Goal: Transaction & Acquisition: Purchase product/service

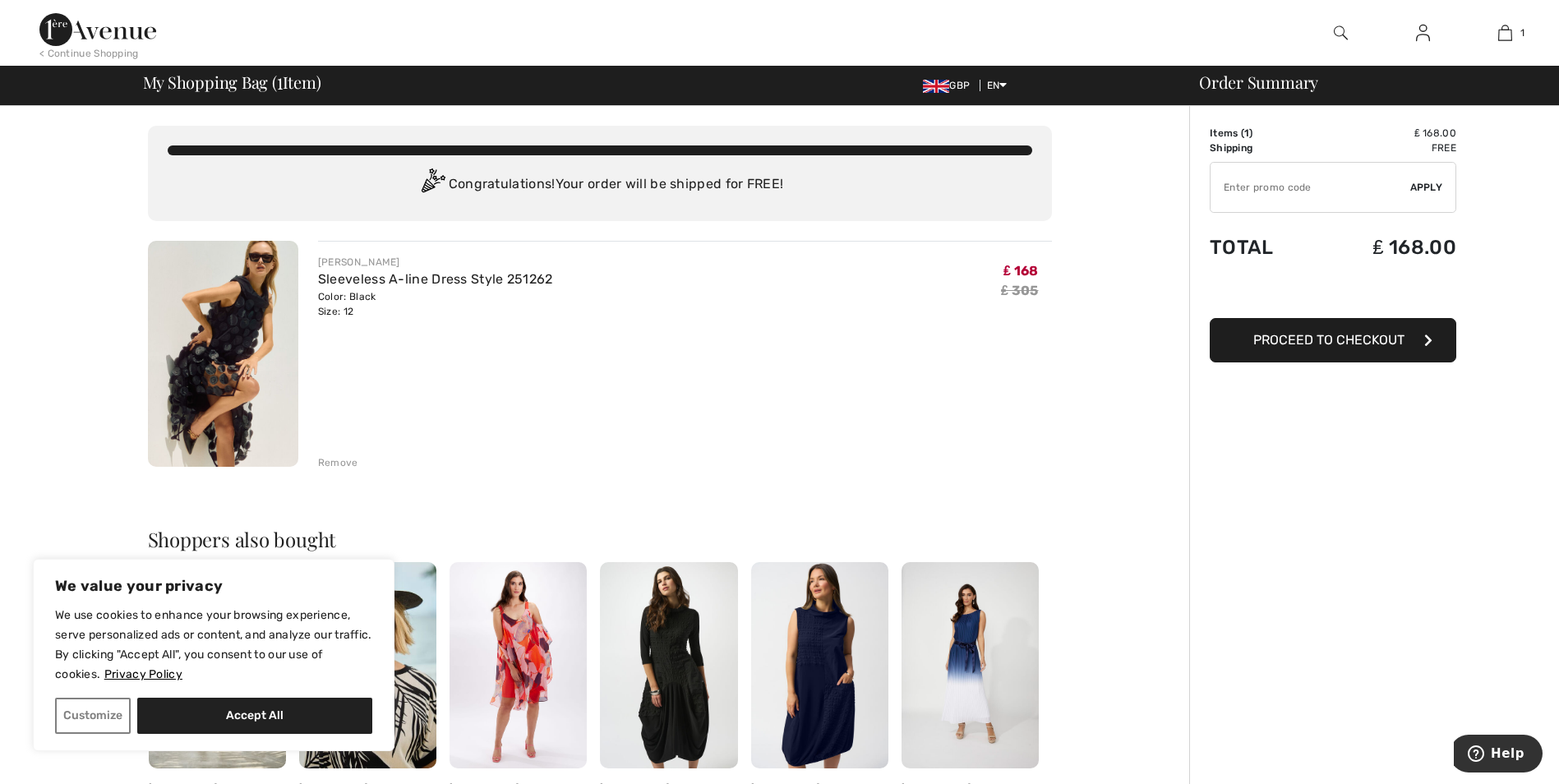
click at [1324, 342] on span "Proceed to Checkout" at bounding box center [1330, 340] width 152 height 16
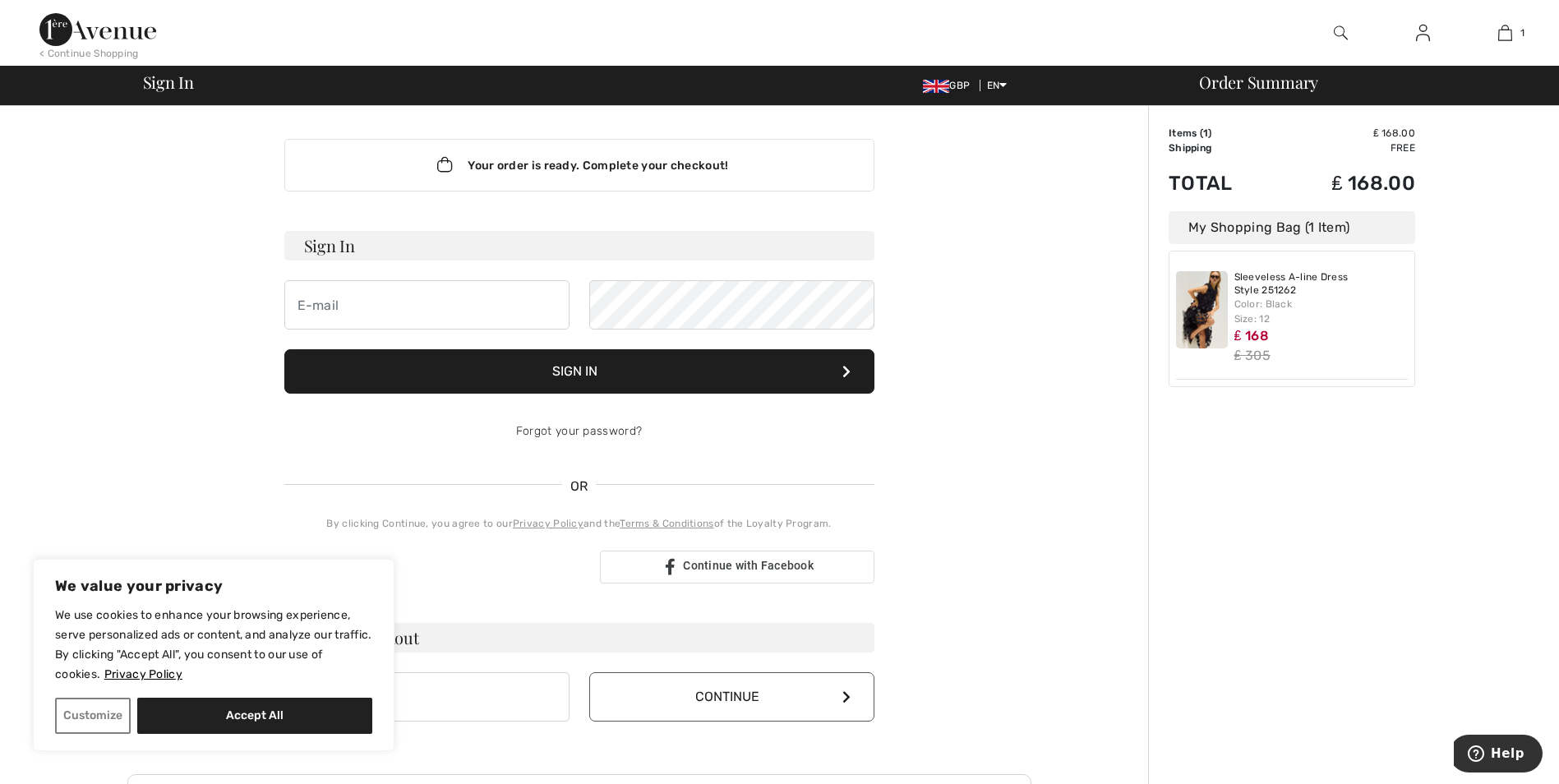
type input "carolynforshaw50@hotmail.co.uk"
click at [594, 364] on button "Sign In" at bounding box center [579, 371] width 590 height 45
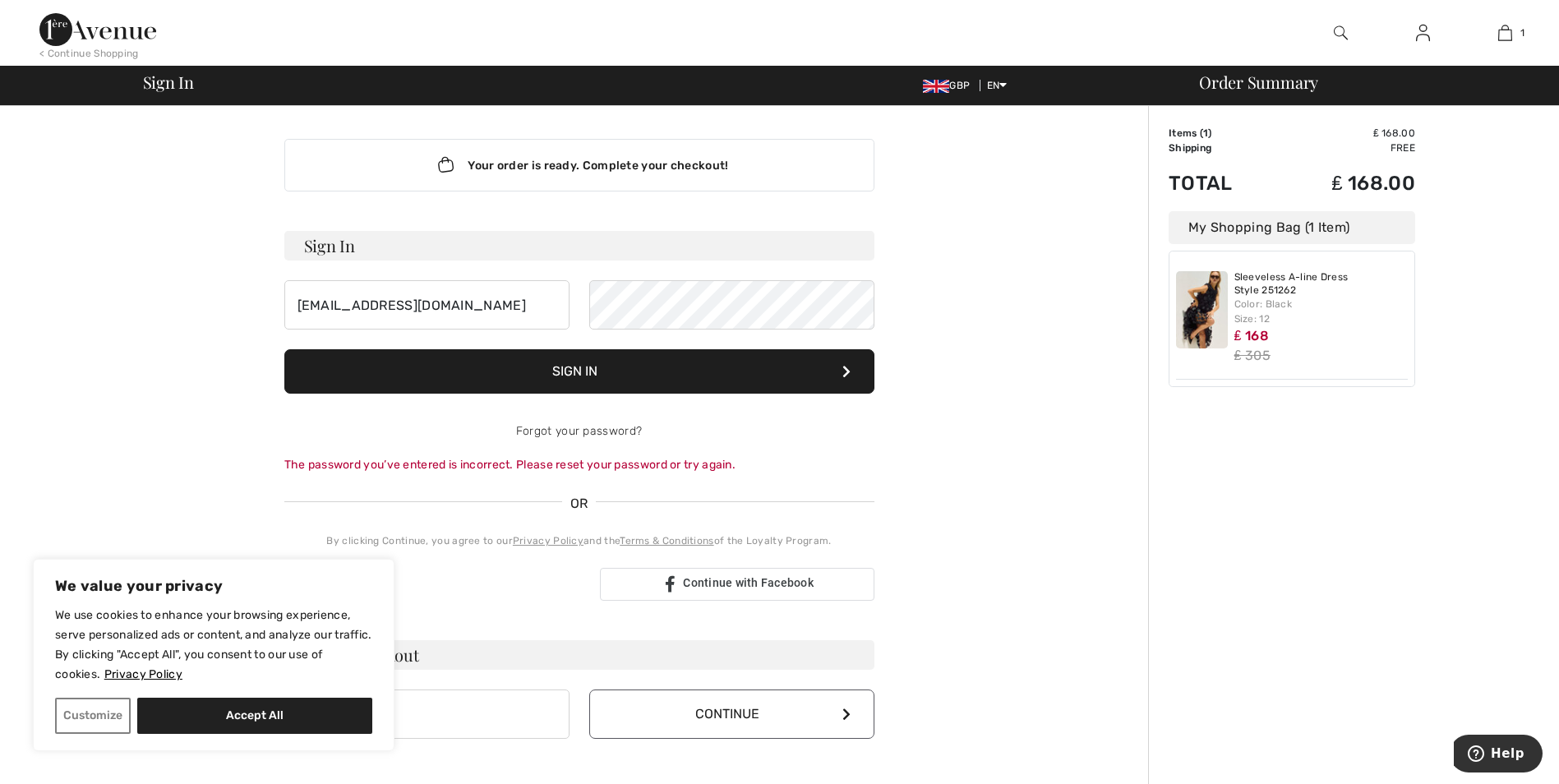
click at [592, 366] on button "Sign In" at bounding box center [579, 371] width 590 height 45
click at [584, 372] on button "Sign In" at bounding box center [579, 371] width 590 height 45
click at [842, 373] on icon at bounding box center [846, 371] width 8 height 13
click at [598, 370] on button "Sign In" at bounding box center [579, 371] width 590 height 45
click at [630, 372] on button "Sign In" at bounding box center [579, 371] width 590 height 45
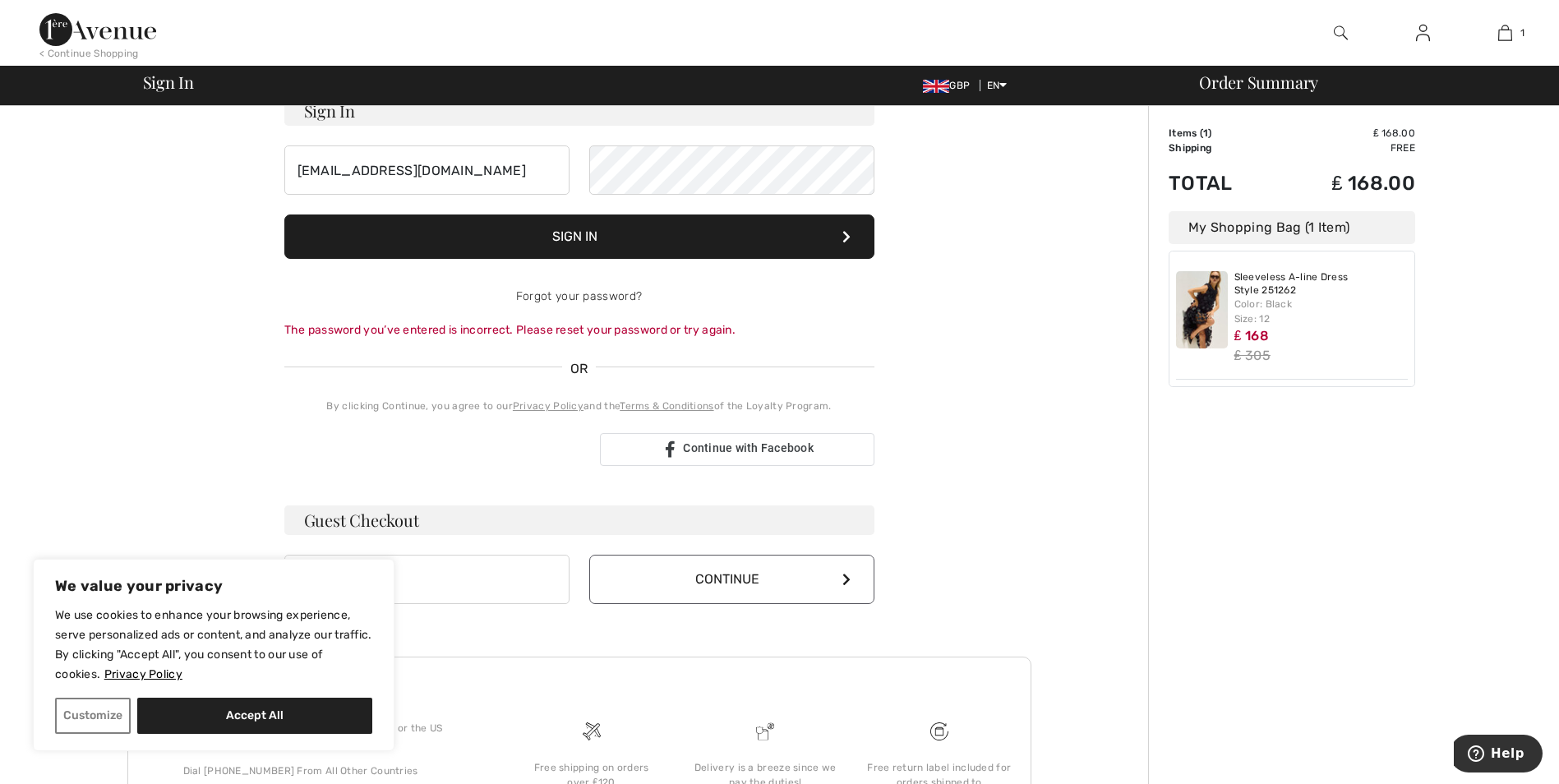
scroll to position [164, 0]
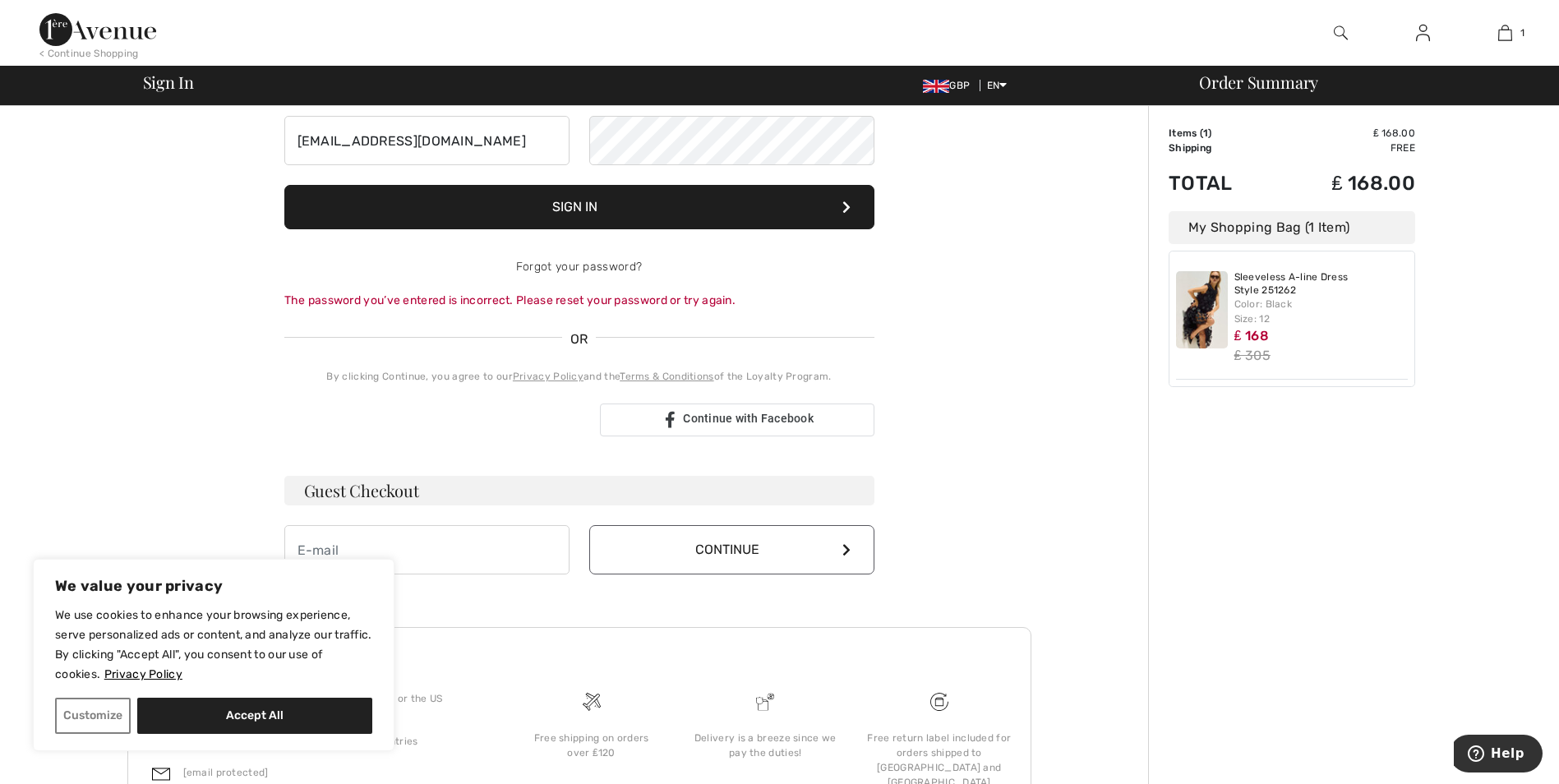
click at [731, 551] on button "Continue" at bounding box center [732, 549] width 285 height 49
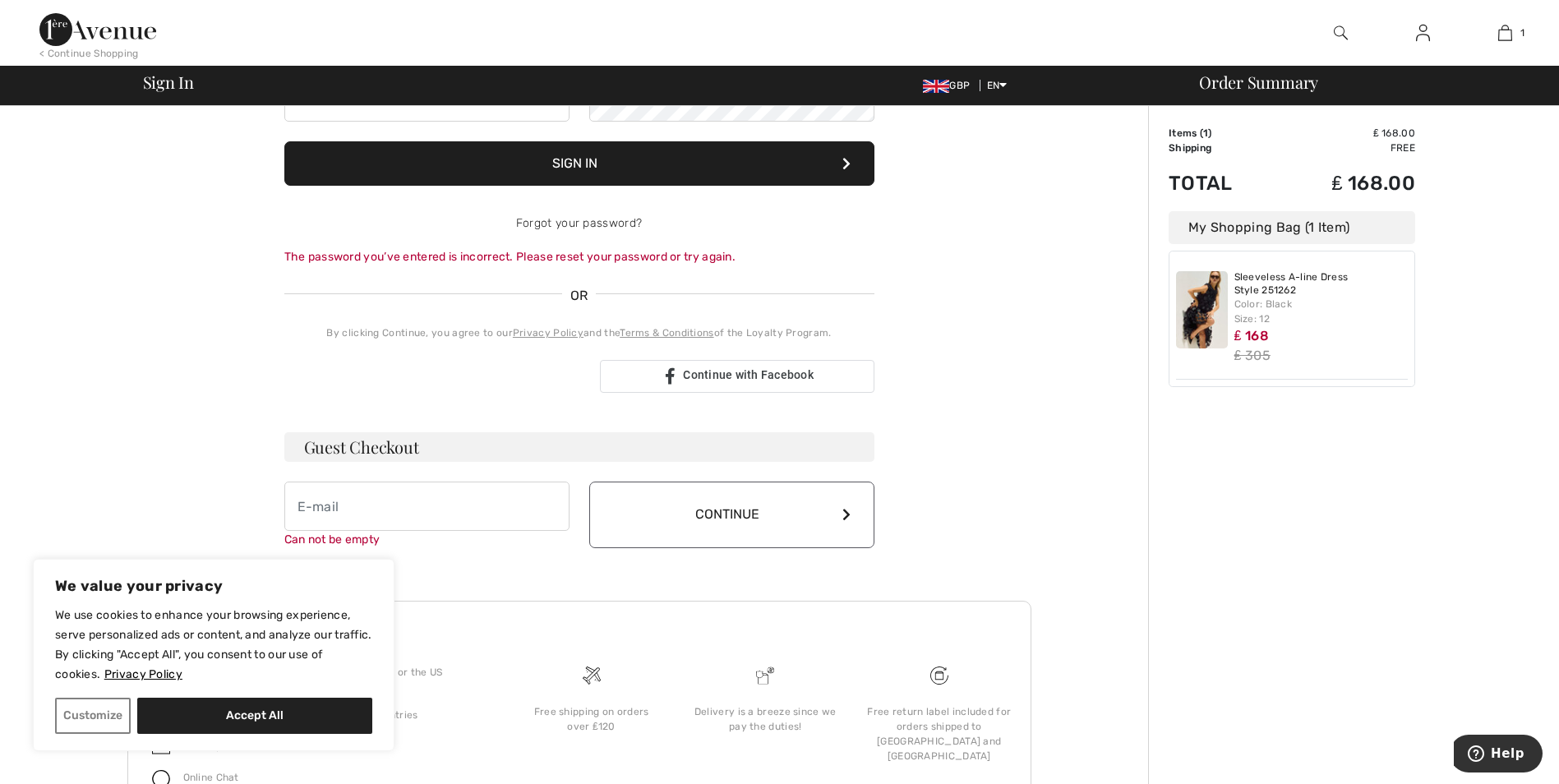
scroll to position [283, 0]
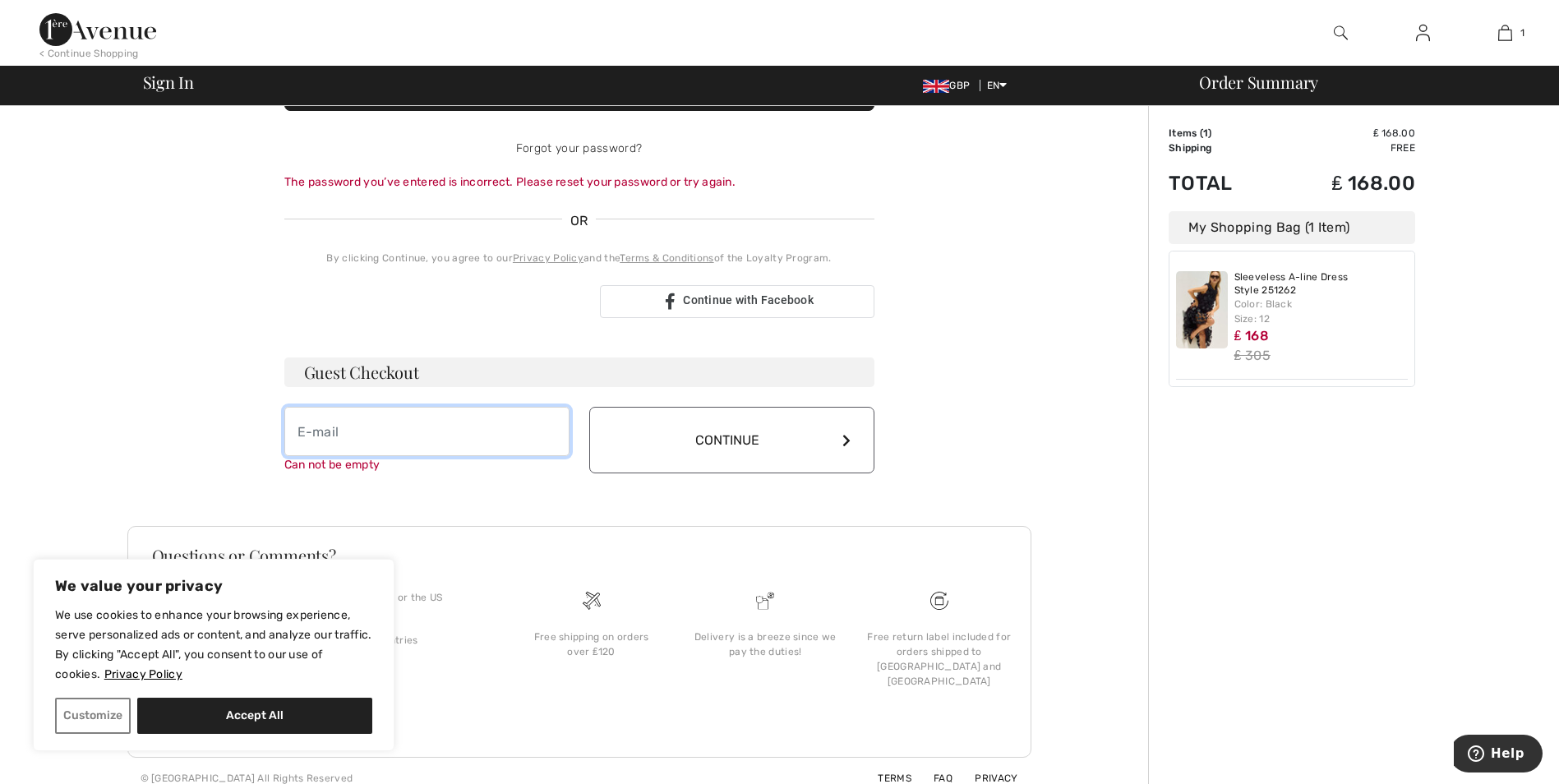
click at [360, 443] on input "email" at bounding box center [427, 430] width 285 height 49
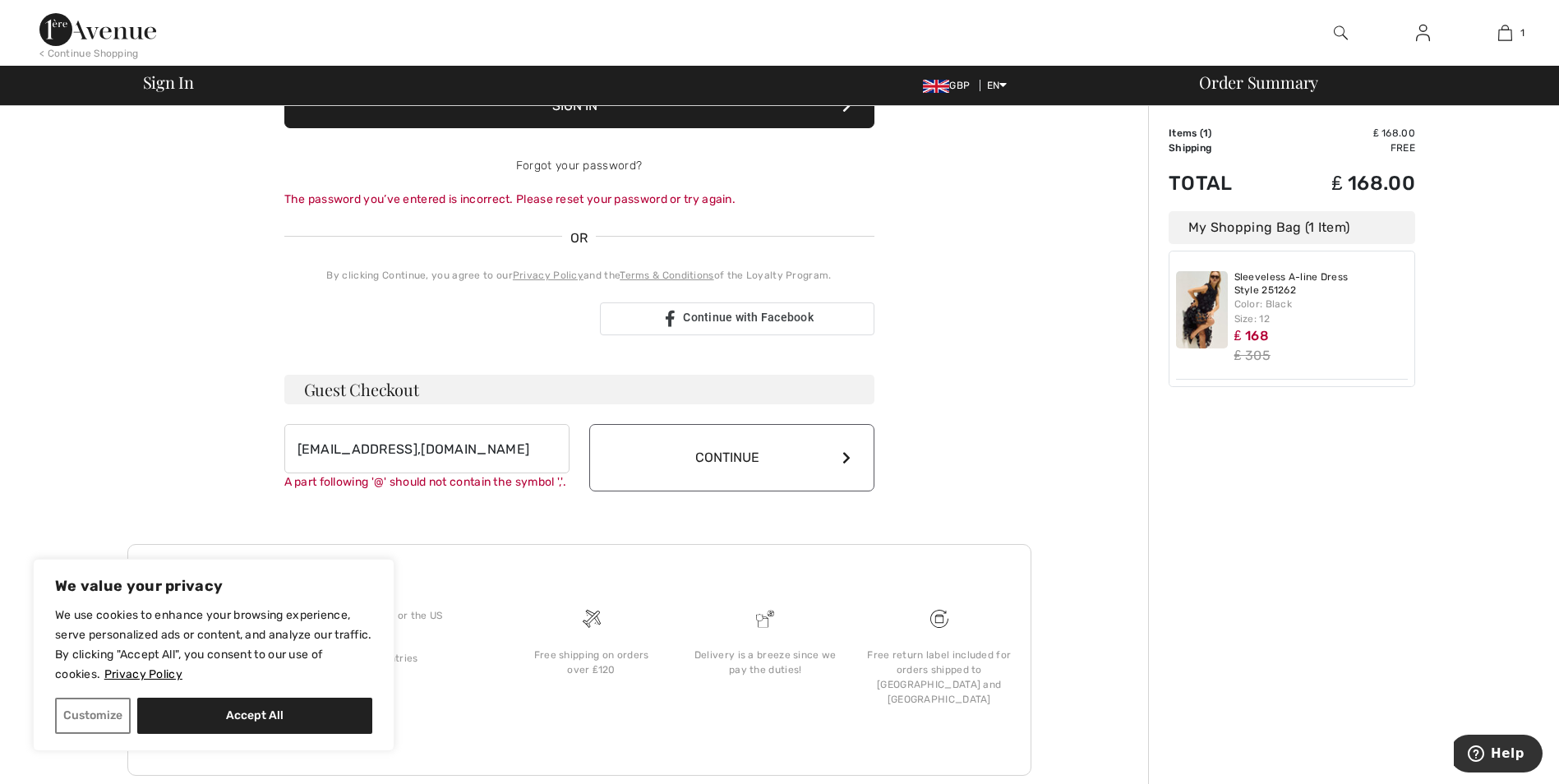
click at [847, 443] on button "Continue" at bounding box center [732, 458] width 285 height 68
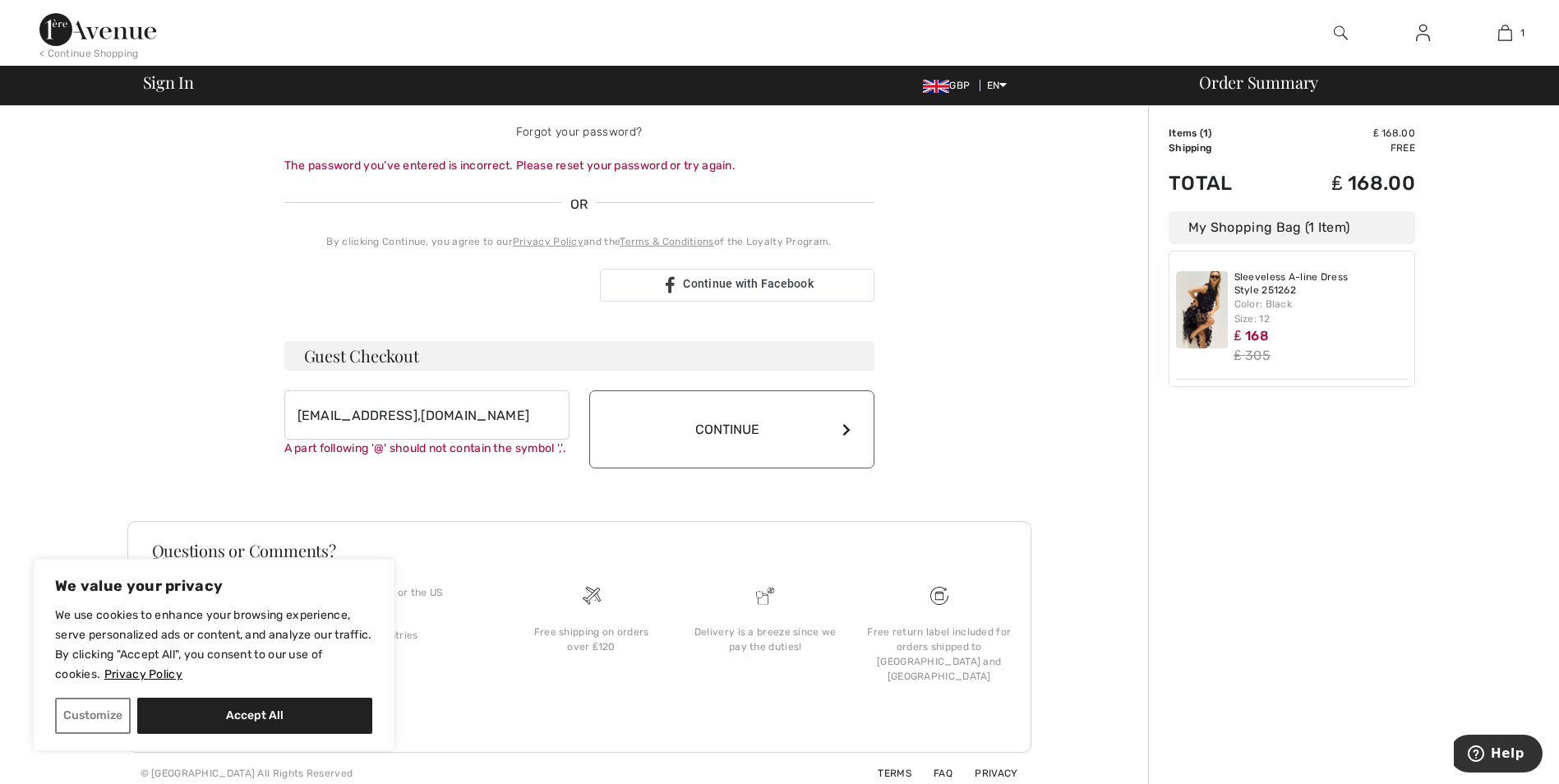
scroll to position [300, 0]
click at [517, 419] on input "carolynforshaw50@hotmail,co.uk" at bounding box center [427, 415] width 285 height 49
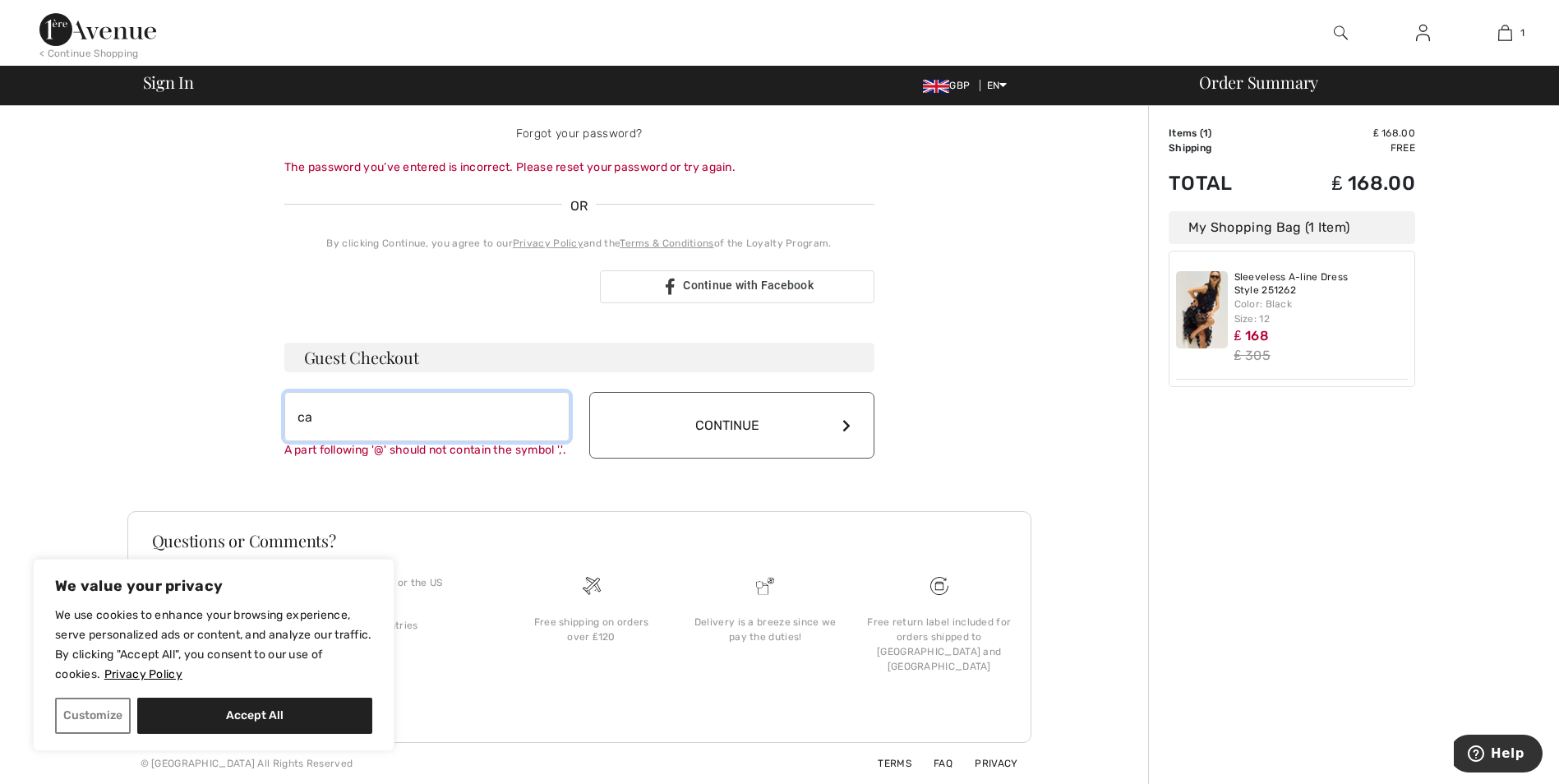
type input "c"
type input "carolynforshaw50@hotmail.co.uk"
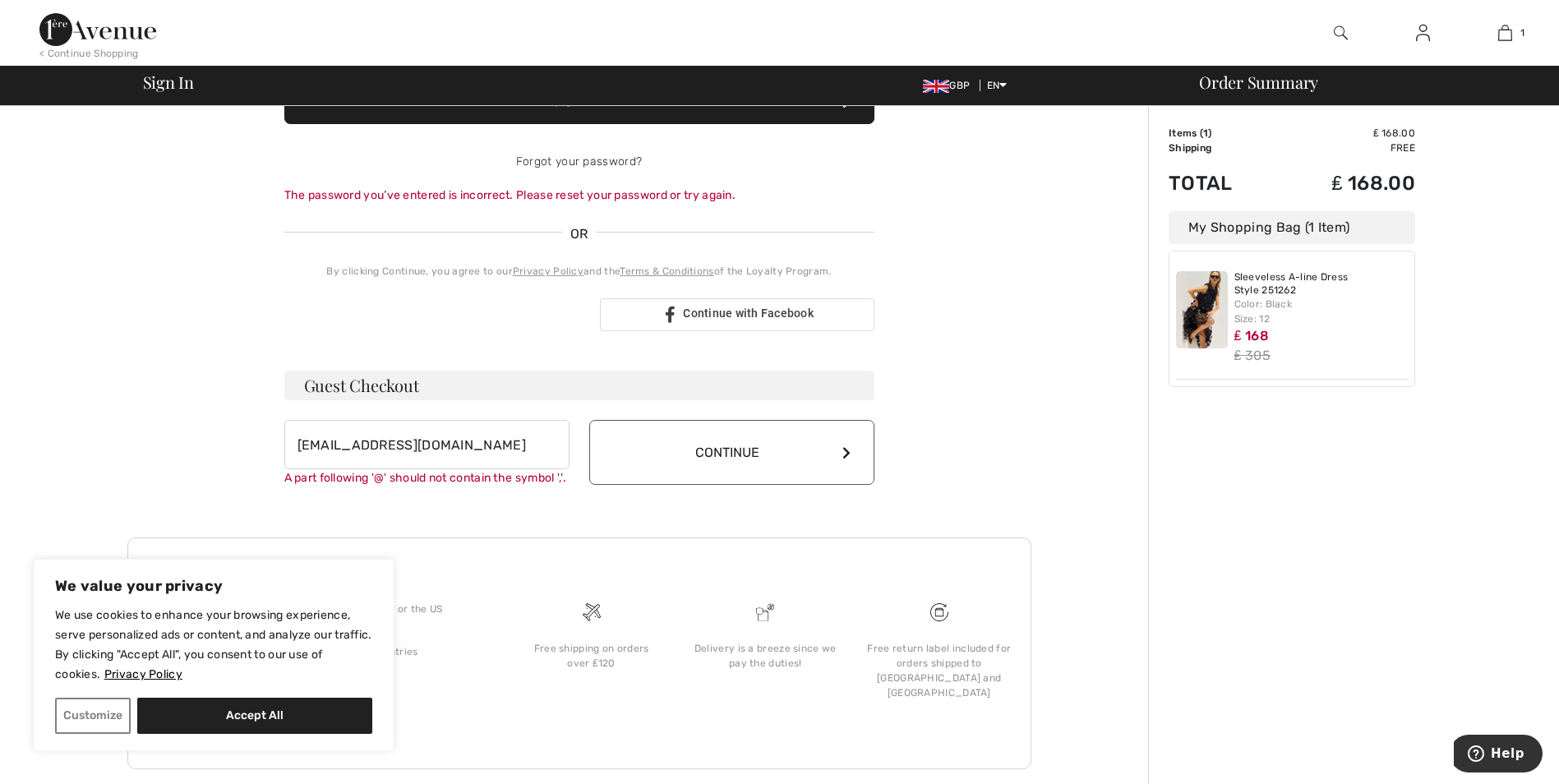
click at [850, 432] on button "Continue" at bounding box center [732, 451] width 285 height 65
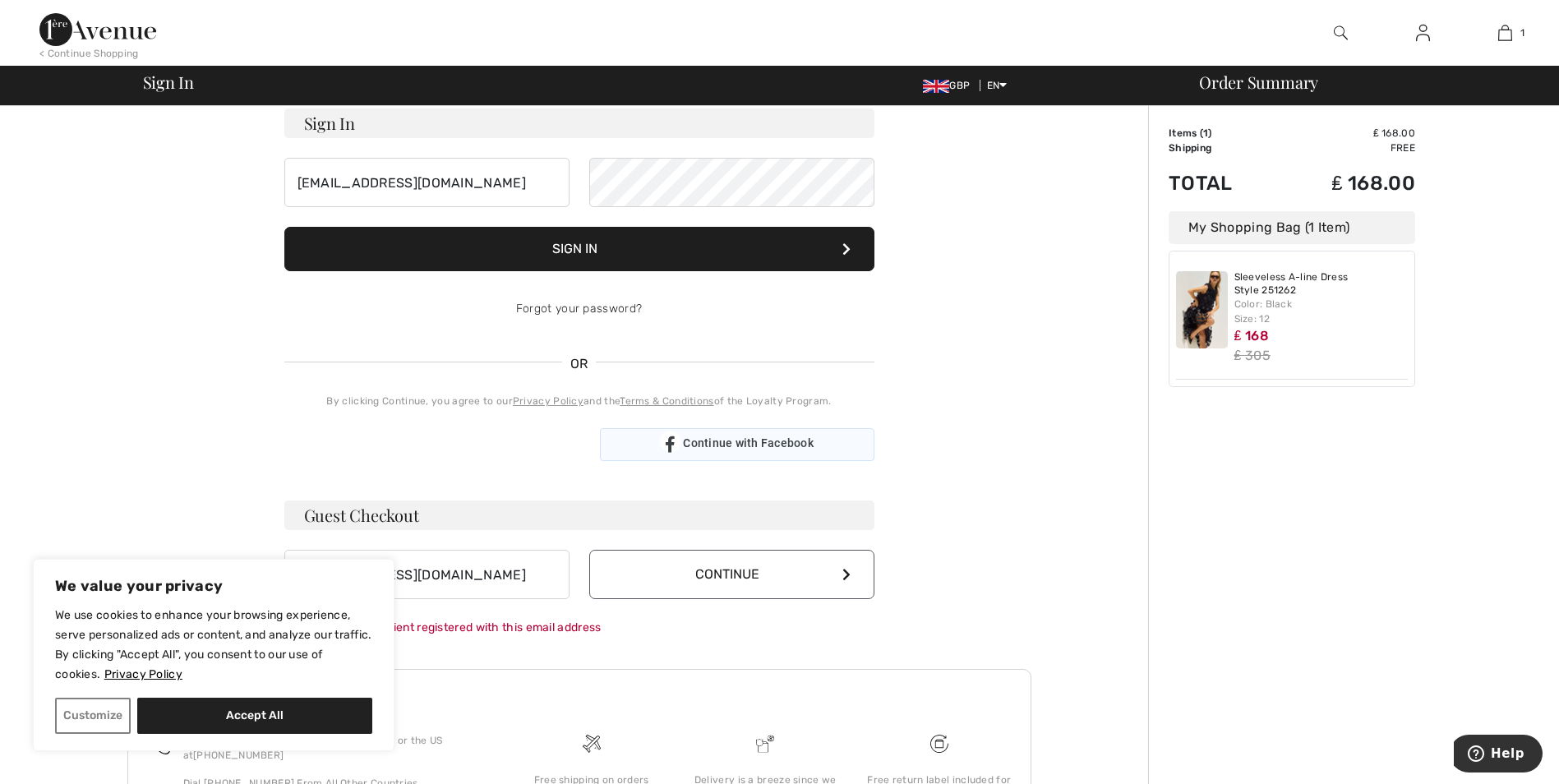
scroll to position [101, 0]
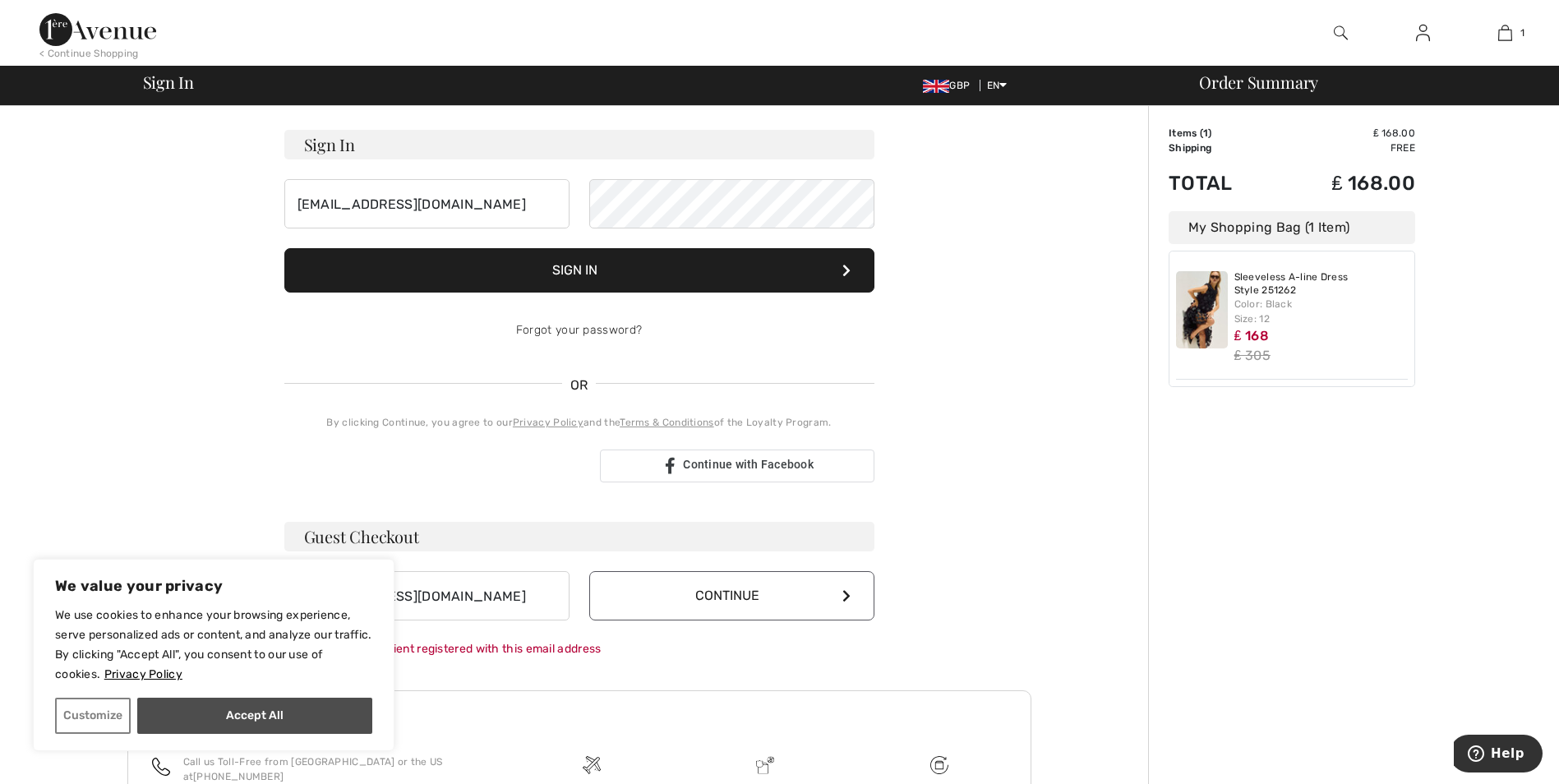
click at [267, 712] on button "Accept All" at bounding box center [255, 715] width 235 height 36
checkbox input "true"
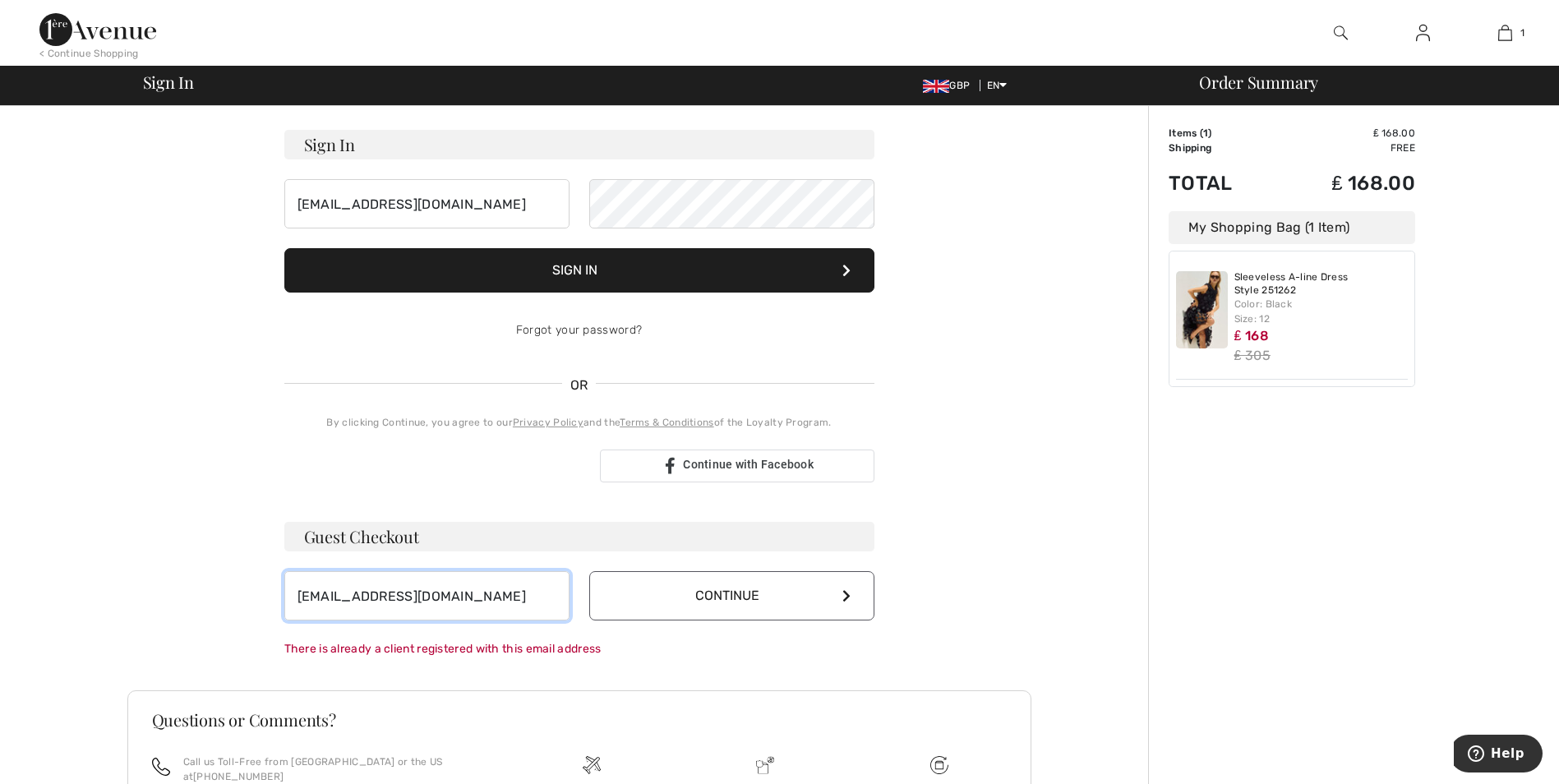
drag, startPoint x: 523, startPoint y: 599, endPoint x: 306, endPoint y: 607, distance: 217.1
click at [306, 607] on input "carolynforshaw50@hotmail.co.uk" at bounding box center [427, 595] width 285 height 49
type input "[EMAIL_ADDRESS]"
click at [749, 595] on button "Continue" at bounding box center [732, 595] width 285 height 49
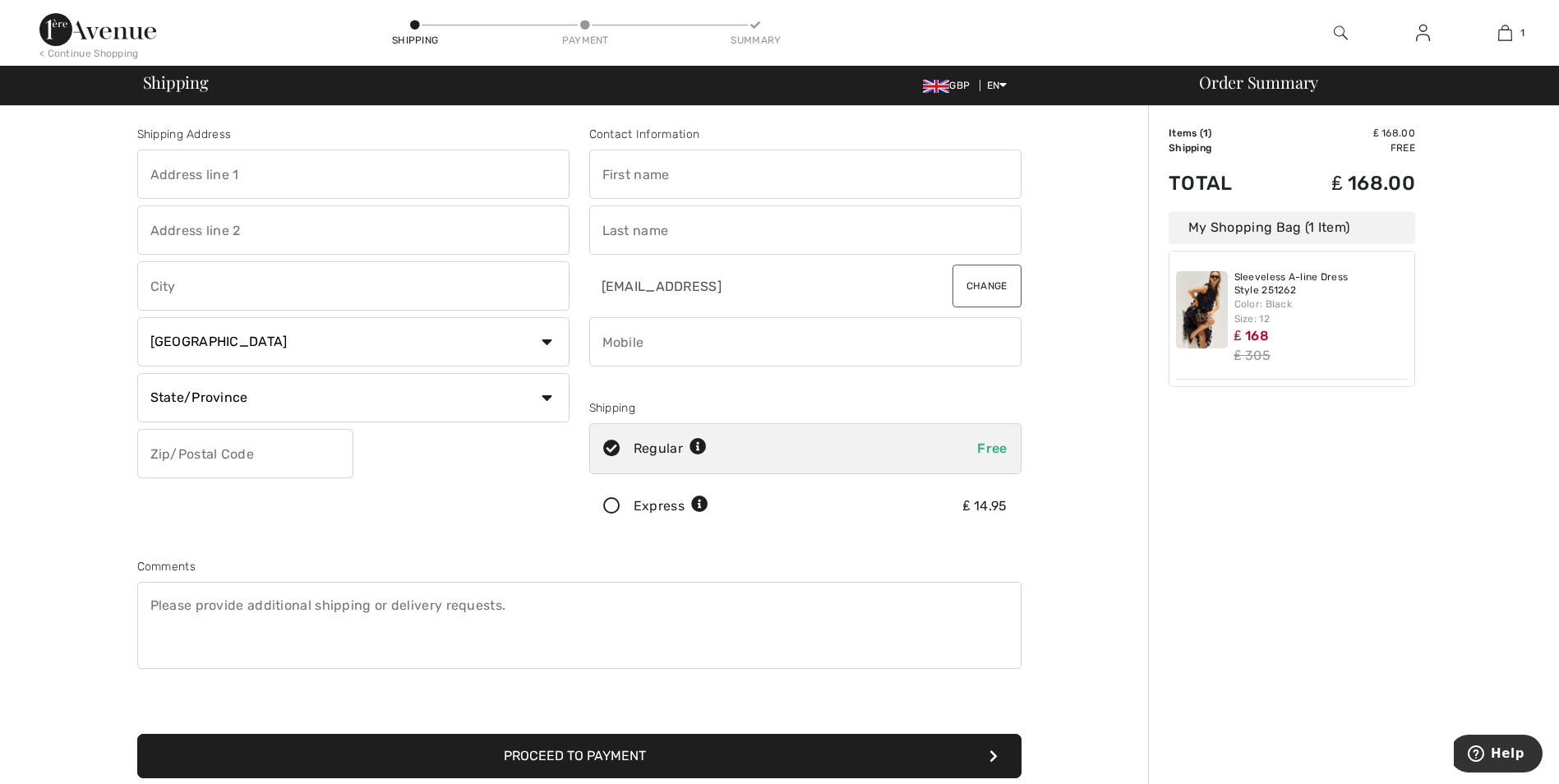
click at [285, 184] on input "text" at bounding box center [354, 173] width 433 height 49
type input "3 Park Mews"
type input "Vicarage Lane, Little Budworth"
type input "Tarporley"
select select "GB"
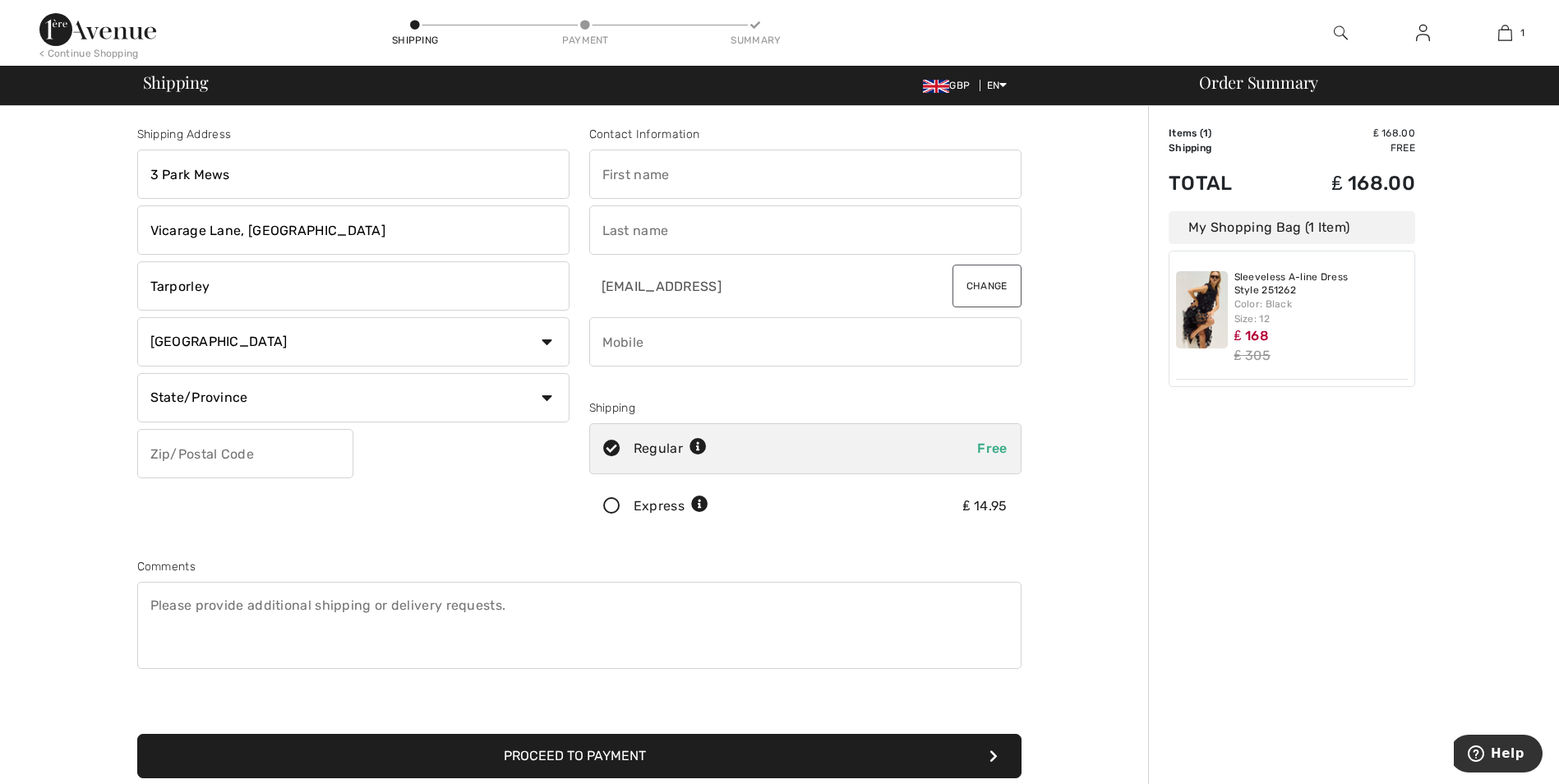
type input "CW6 9BP"
type input "Carolyn"
type input "Forshaw"
type input "07815127471"
type input "CHES"
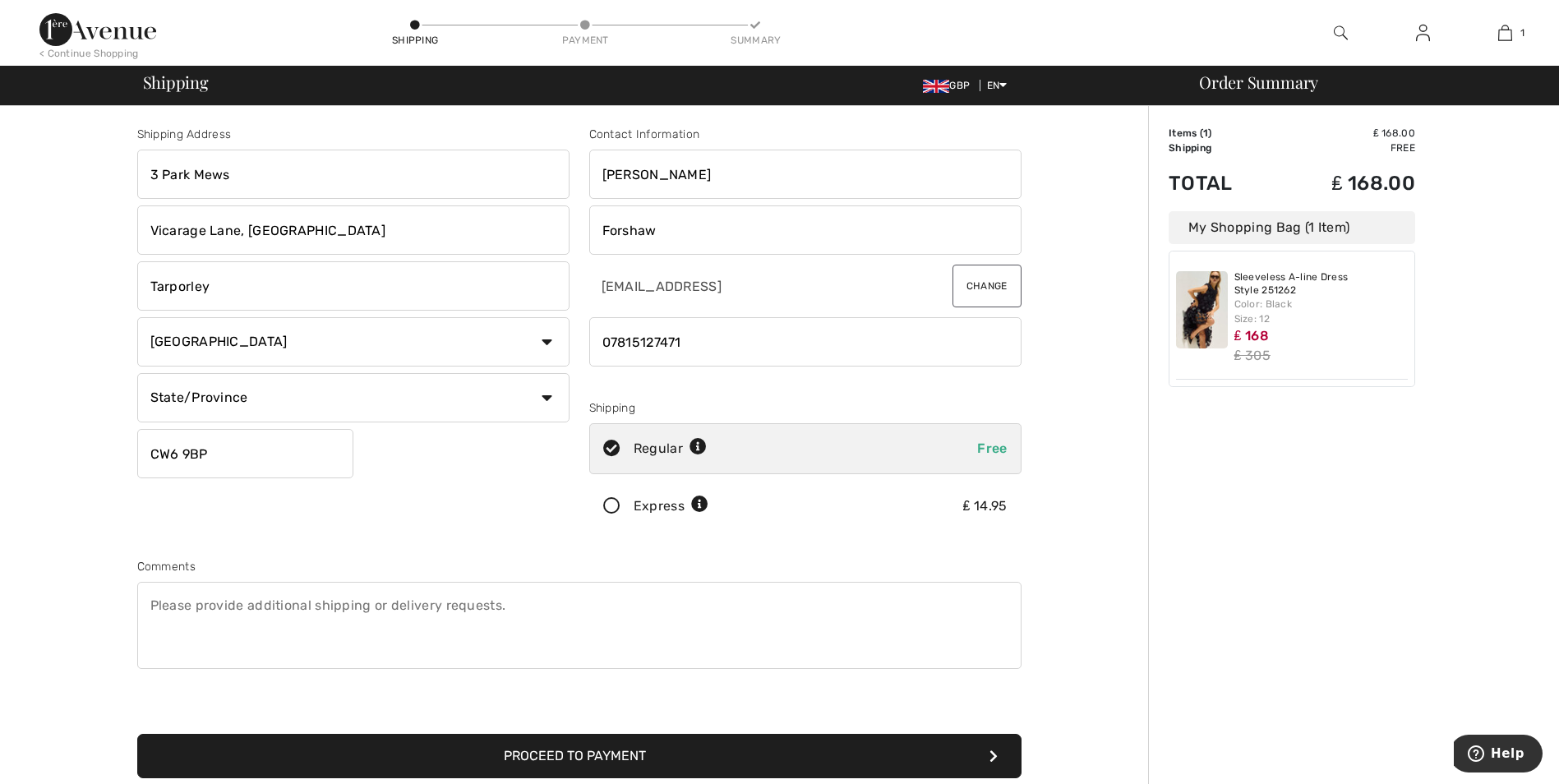
type input "CW69BP"
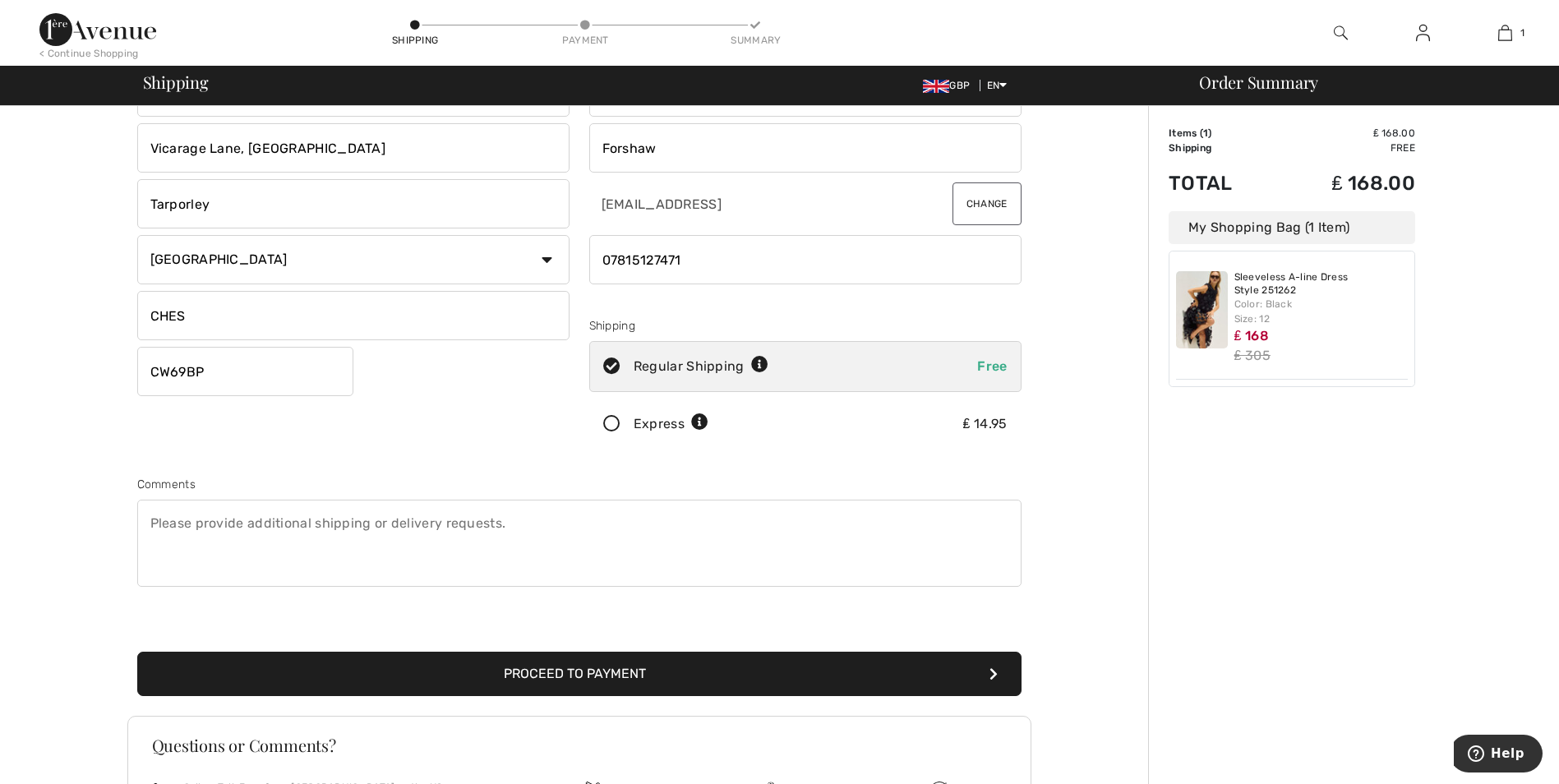
click at [574, 667] on button "Proceed to Payment" at bounding box center [579, 673] width 884 height 45
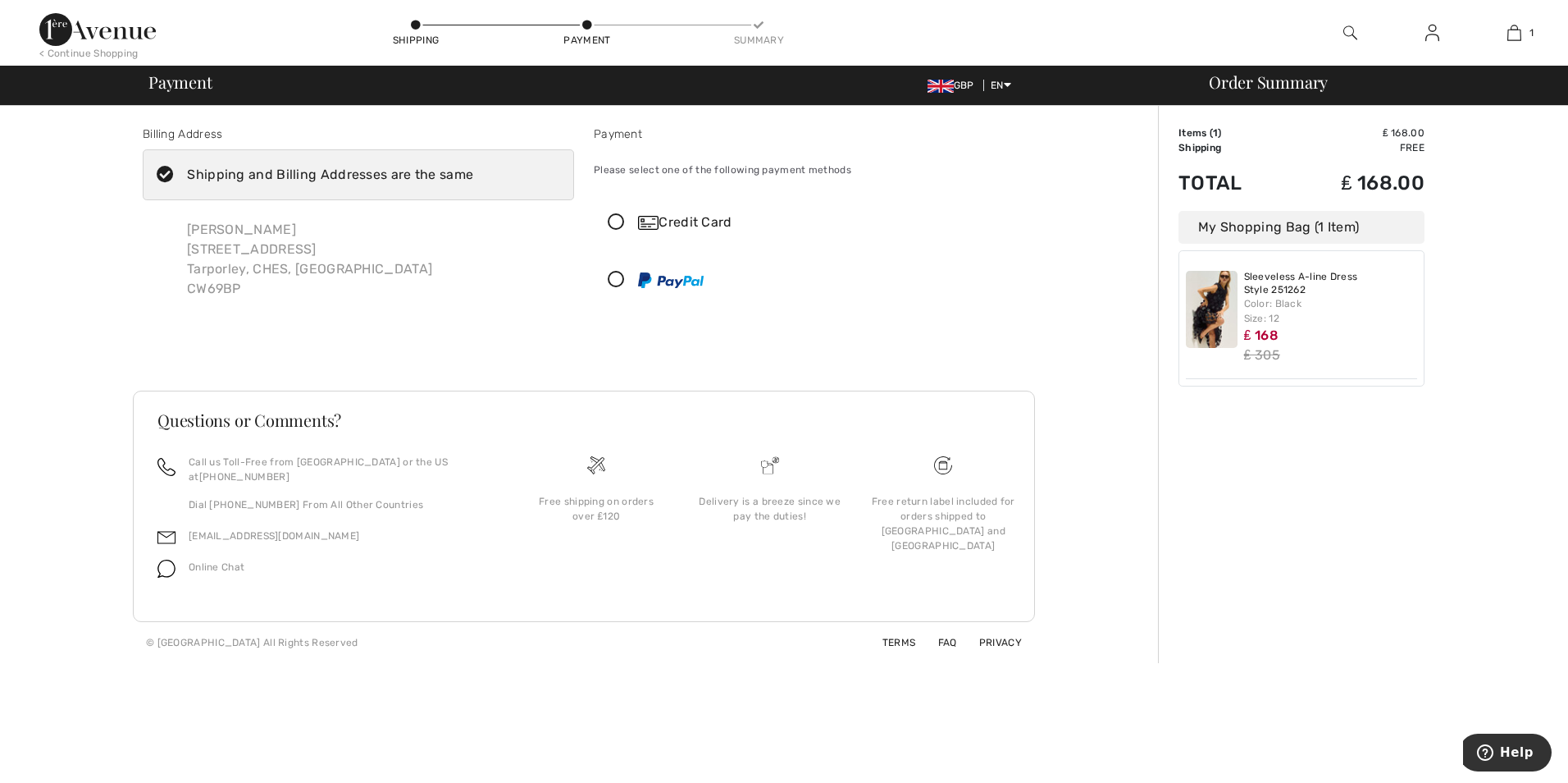
click at [616, 220] on icon at bounding box center [616, 222] width 44 height 17
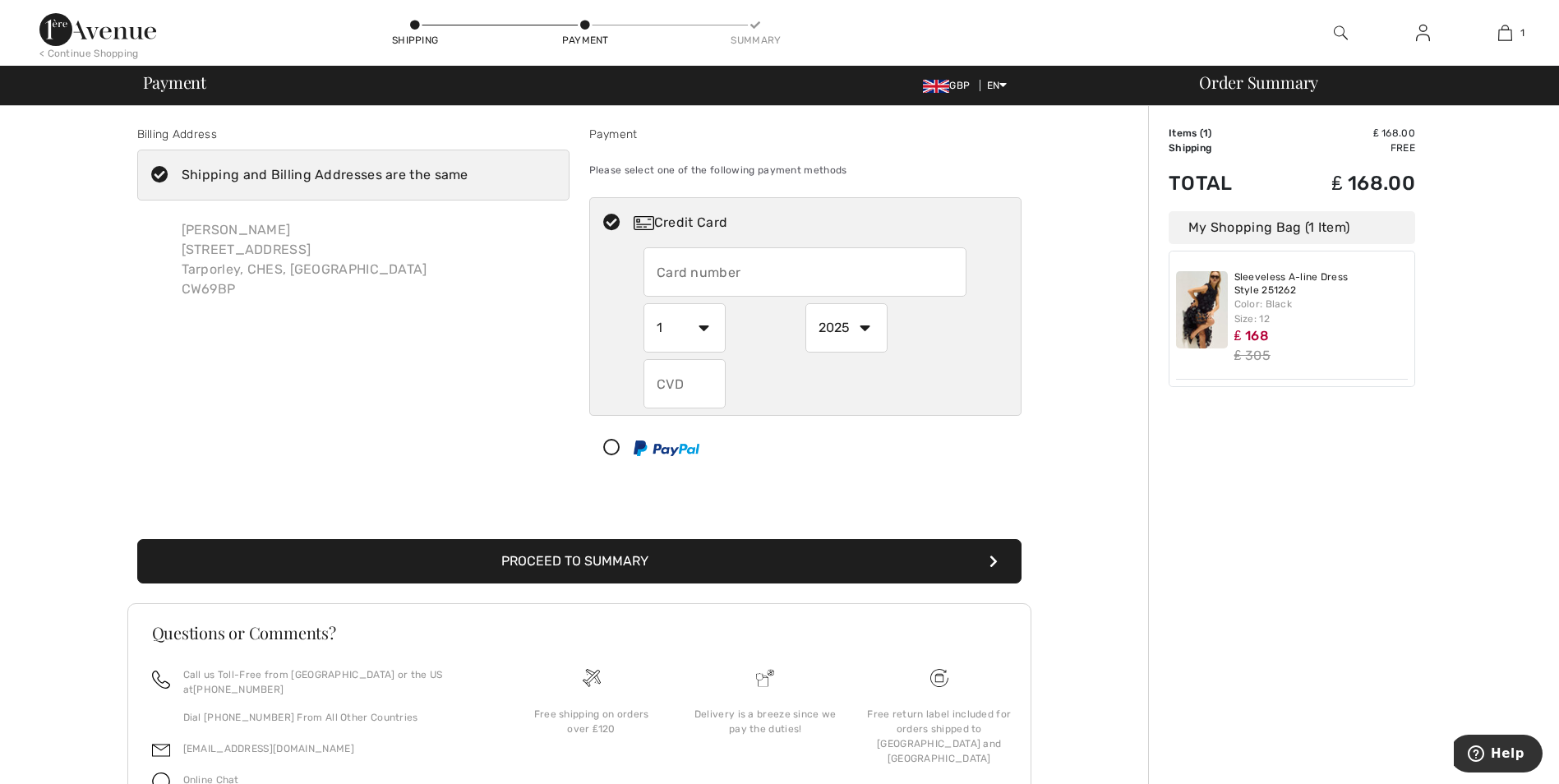
click at [785, 274] on input "text" at bounding box center [805, 271] width 323 height 49
type input "5276698437303198"
select select "4"
select select "2029"
type input "057"
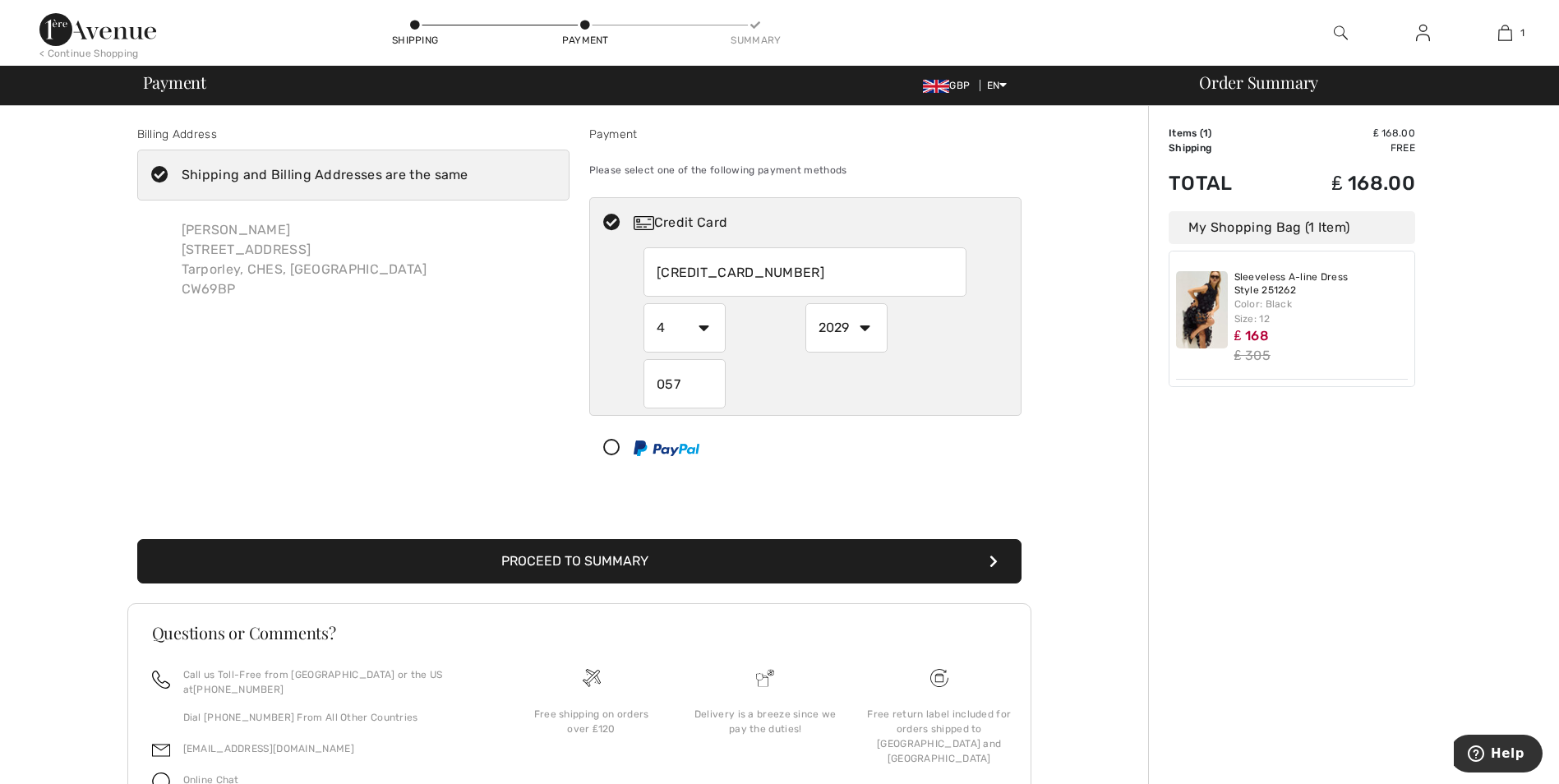
click at [598, 564] on button "Proceed to Summary" at bounding box center [579, 561] width 884 height 45
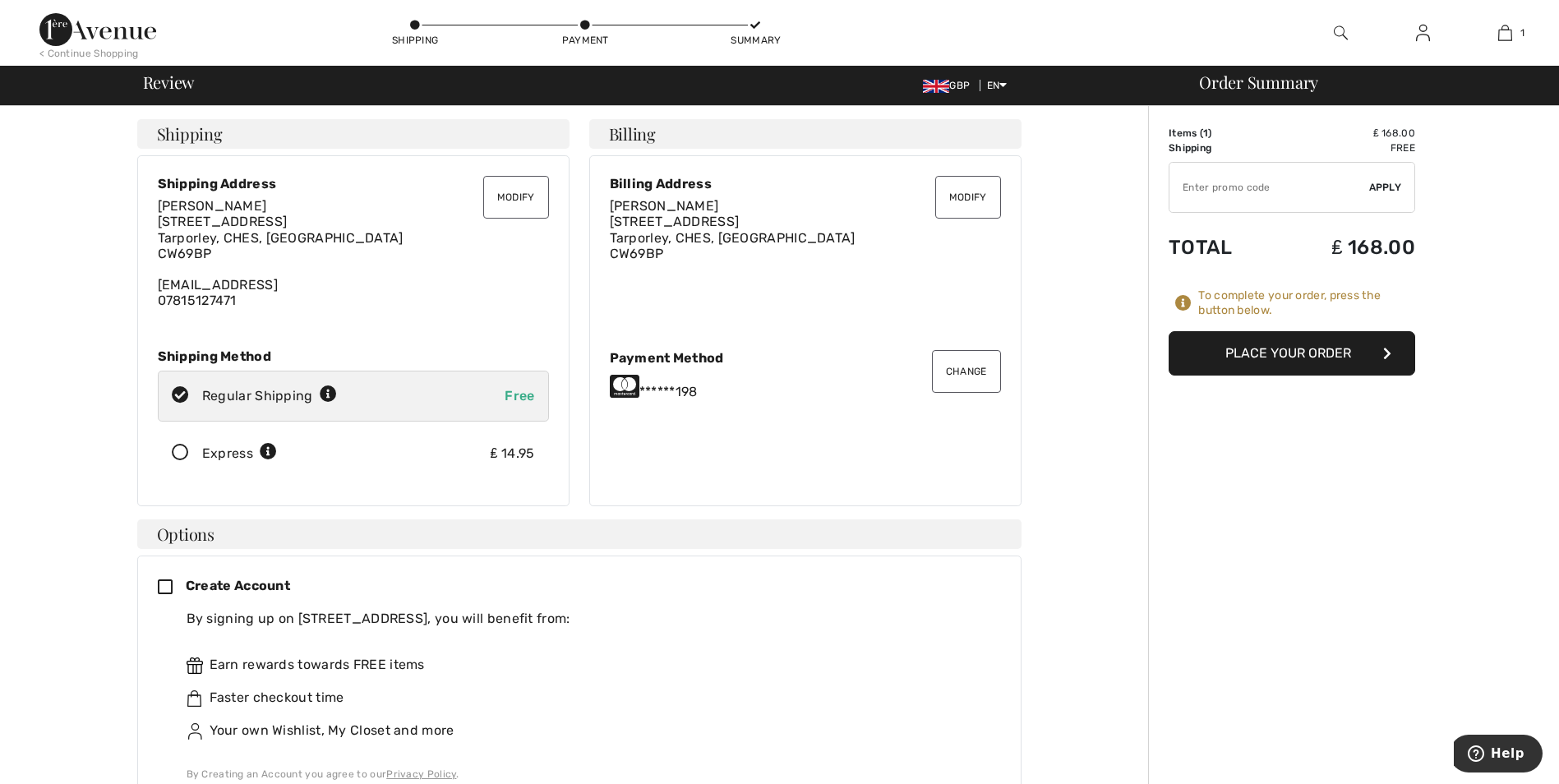
click at [978, 374] on button "Change" at bounding box center [966, 371] width 69 height 43
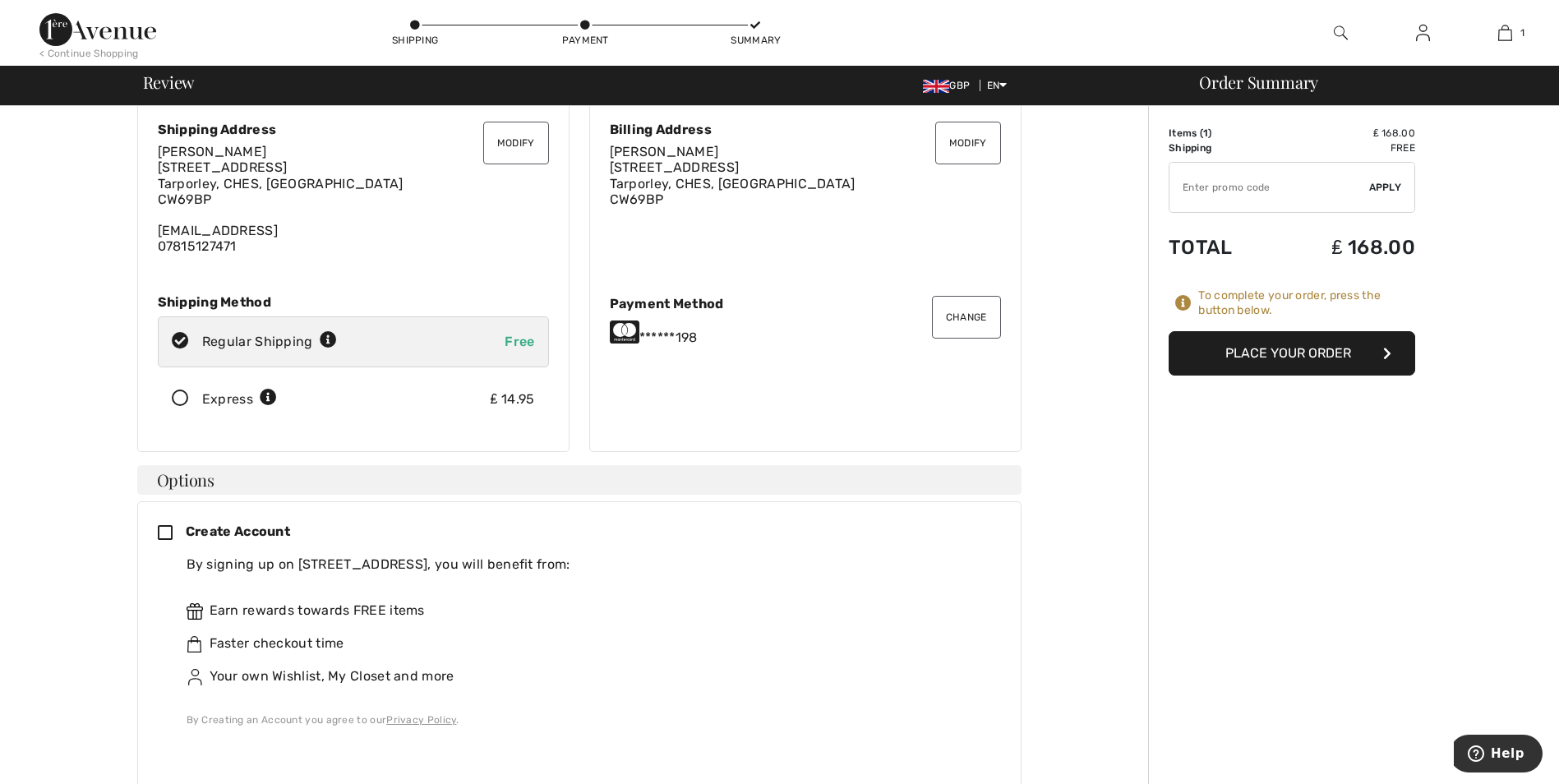
scroll to position [82, 0]
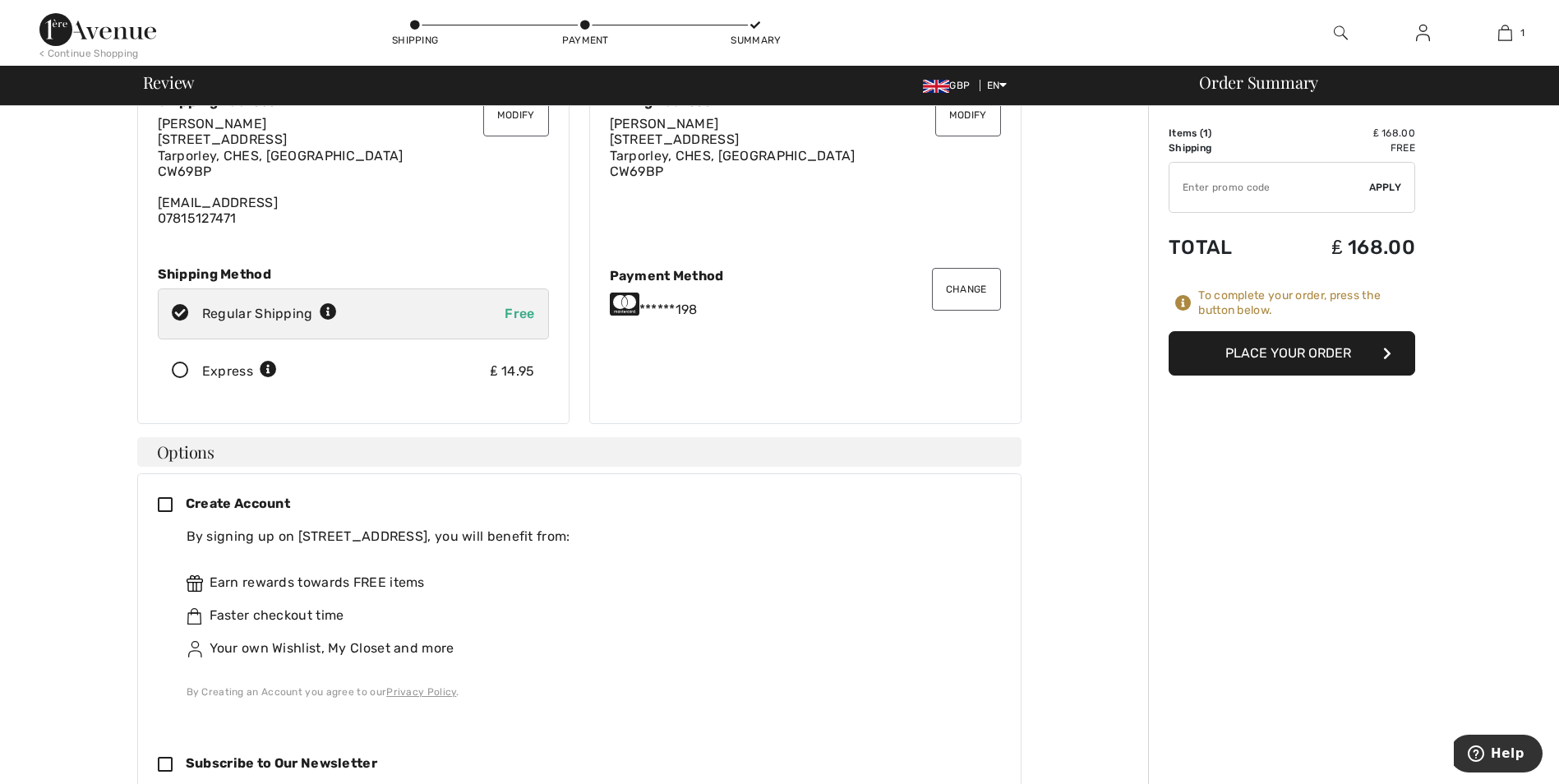
click at [1281, 354] on button "Place Your Order" at bounding box center [1292, 353] width 246 height 45
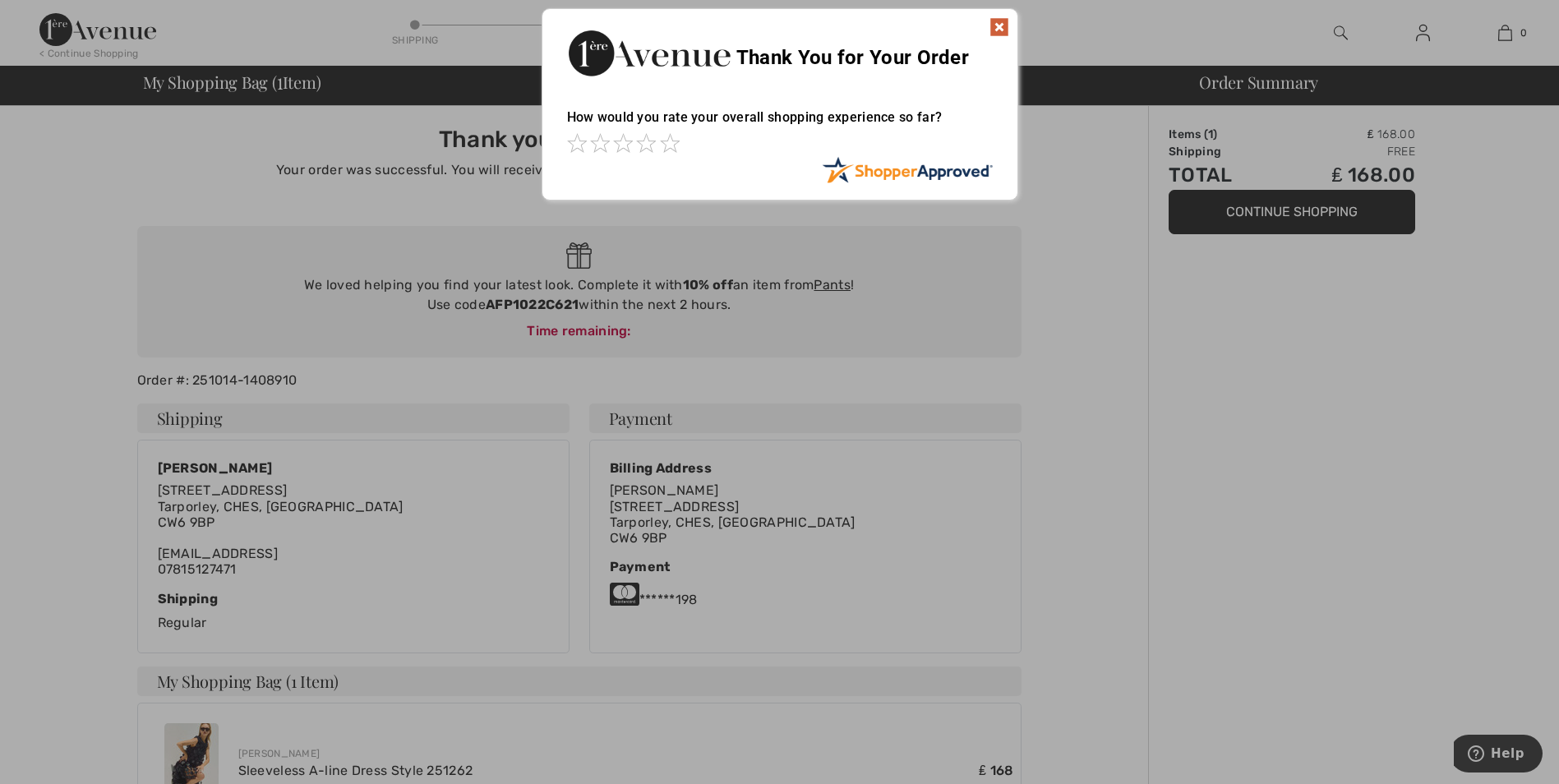
click at [996, 32] on img at bounding box center [1000, 27] width 20 height 20
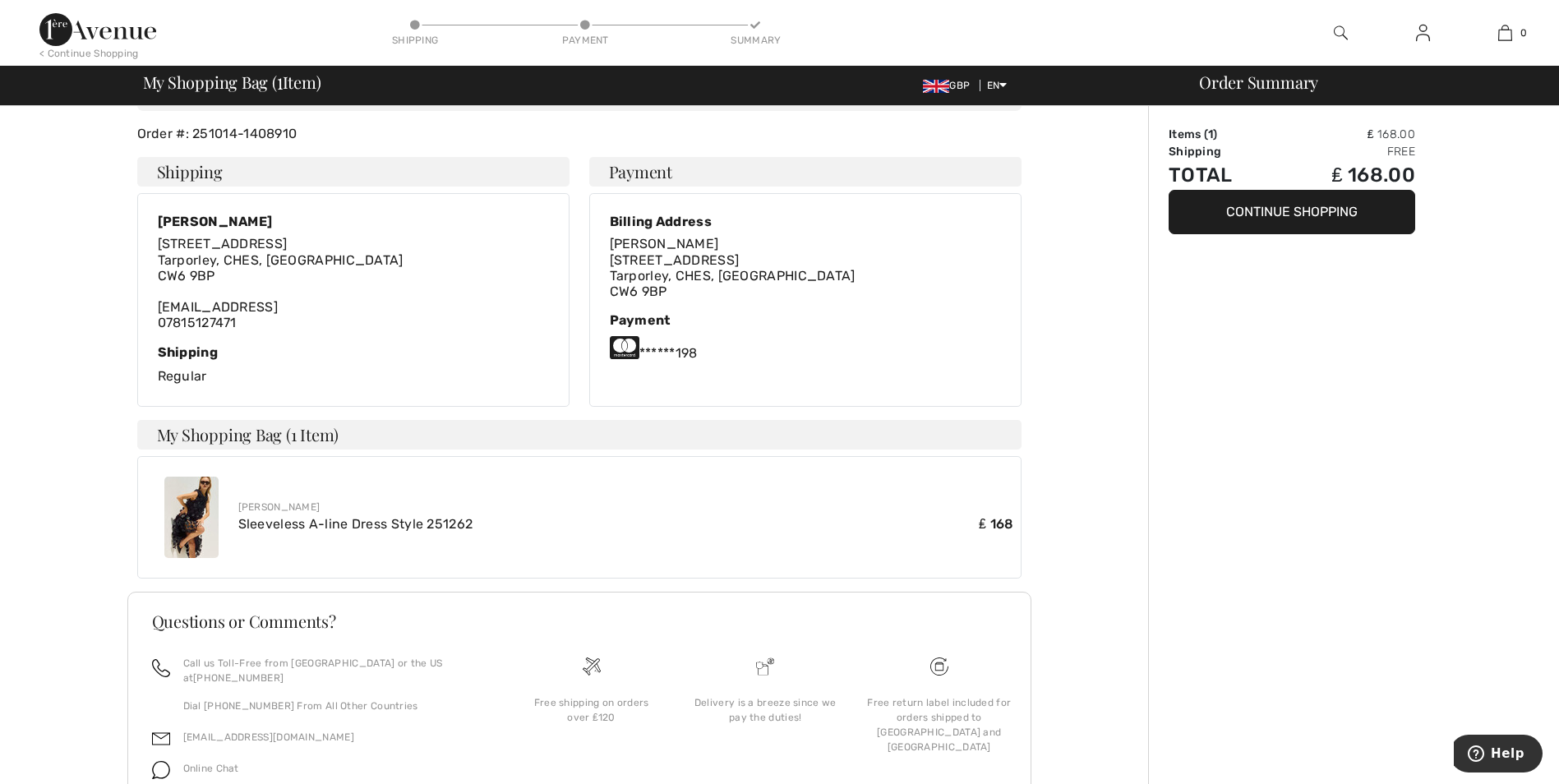
scroll to position [312, 0]
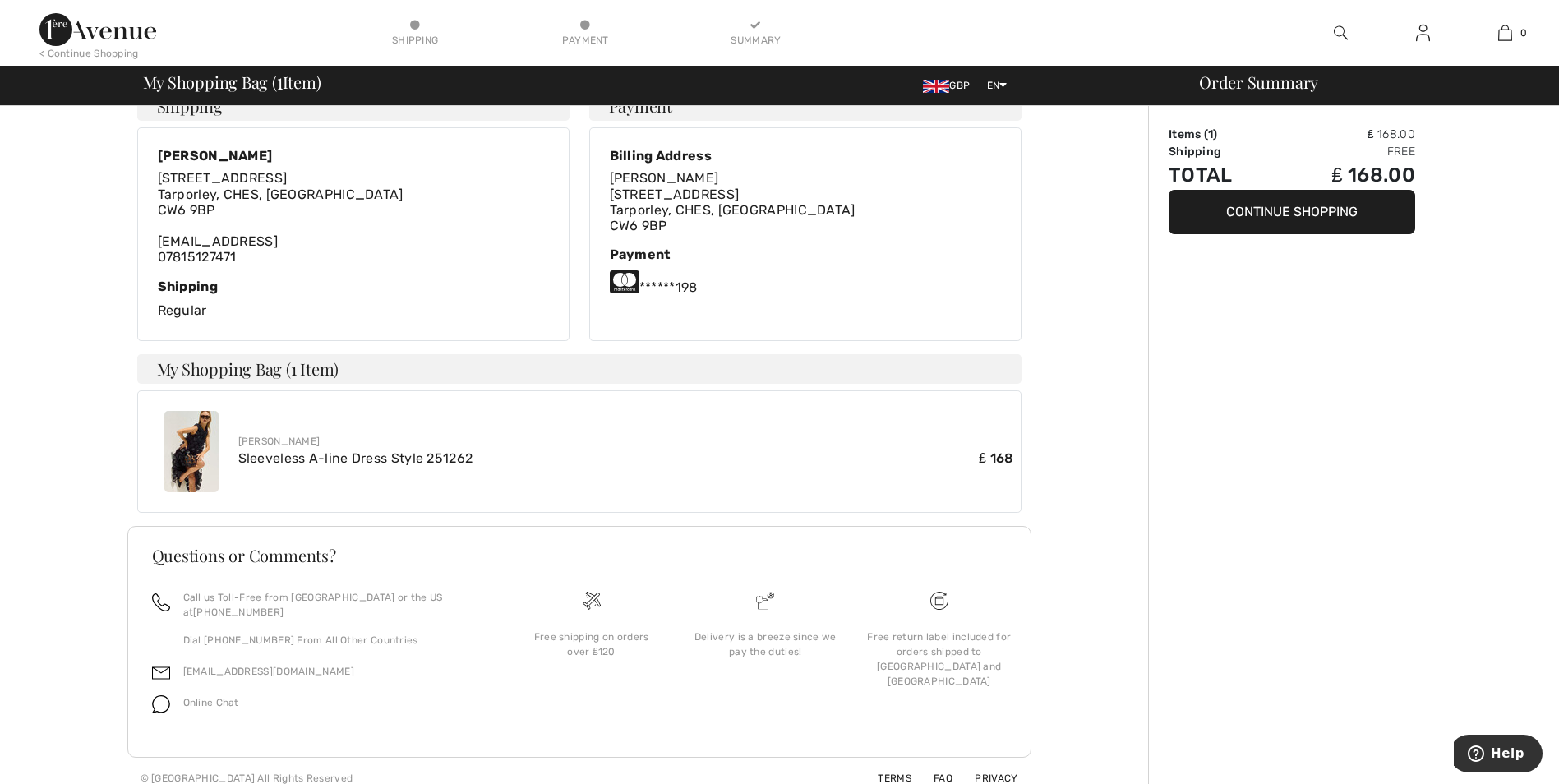
click at [1334, 211] on button "Continue Shopping" at bounding box center [1292, 212] width 246 height 45
